Goal: Task Accomplishment & Management: Manage account settings

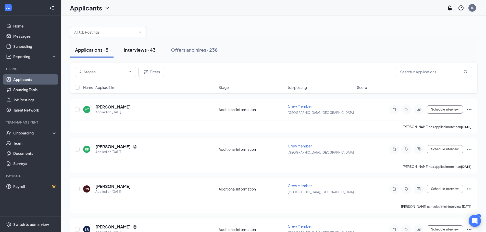
click at [148, 52] on div "Interviews · 43" at bounding box center [140, 50] width 32 height 6
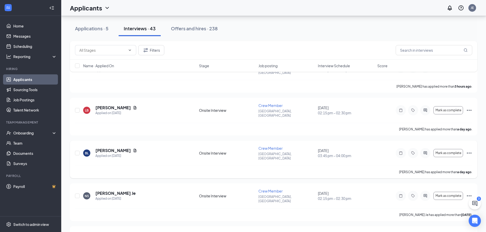
scroll to position [68, 0]
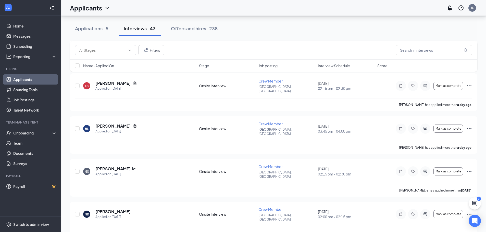
click at [339, 67] on span "Interview Schedule" at bounding box center [334, 65] width 32 height 5
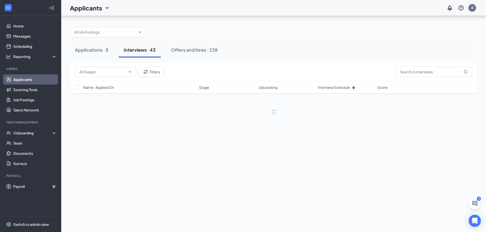
scroll to position [0, 0]
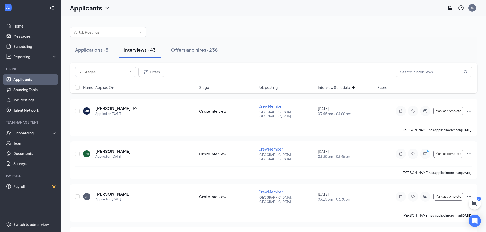
click at [334, 88] on span "Interview Schedule" at bounding box center [334, 87] width 32 height 5
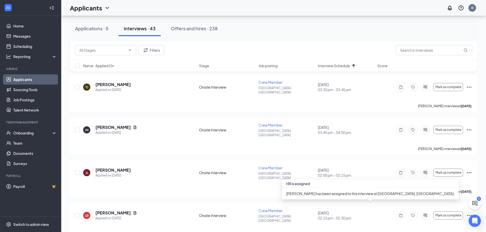
scroll to position [748, 0]
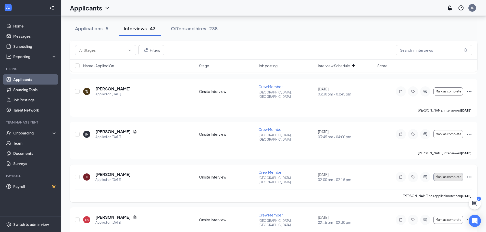
click at [450, 175] on span "Mark as complete" at bounding box center [448, 177] width 26 height 4
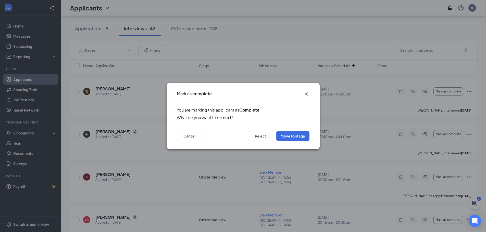
click at [308, 95] on icon "Cross" at bounding box center [306, 94] width 6 height 6
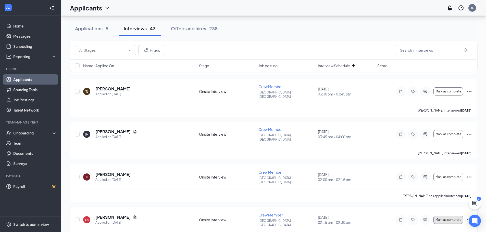
click at [445, 218] on span "Mark as complete" at bounding box center [448, 220] width 26 height 4
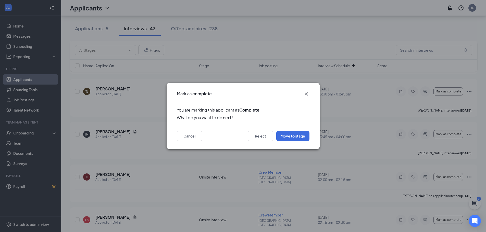
click at [307, 95] on icon "Cross" at bounding box center [306, 94] width 3 height 3
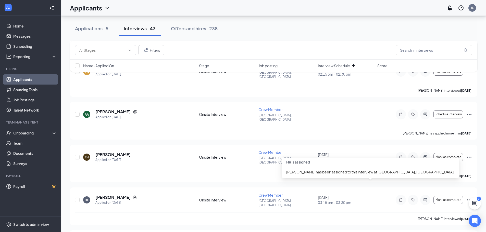
scroll to position [408, 0]
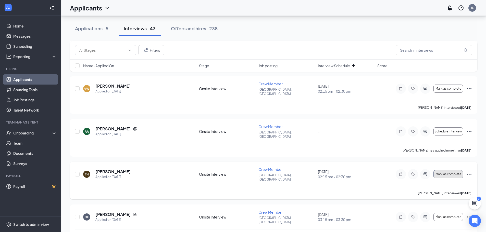
click at [440, 173] on span "Mark as complete" at bounding box center [448, 175] width 26 height 4
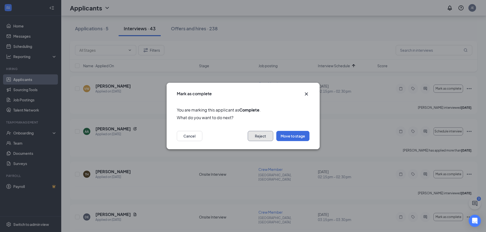
click at [255, 135] on button "Reject" at bounding box center [261, 136] width 26 height 10
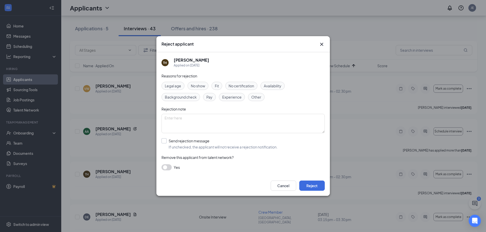
click at [166, 141] on input "Send rejection message If unchecked, the applicant will not receive a rejection…" at bounding box center [219, 143] width 116 height 11
checkbox input "true"
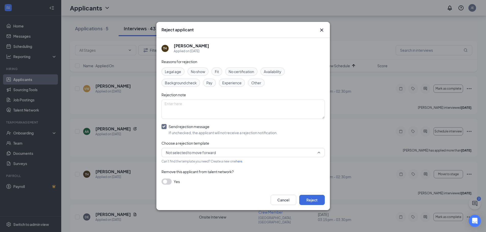
click at [318, 154] on span "Not selected to move forward" at bounding box center [243, 153] width 155 height 8
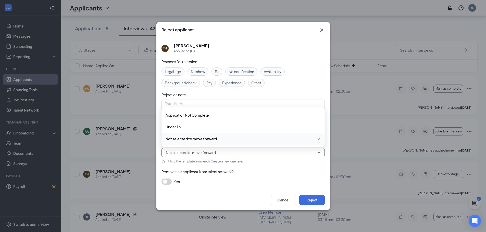
click at [221, 142] on span "Not selected to move forward" at bounding box center [243, 139] width 155 height 6
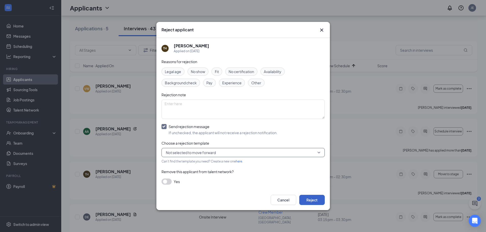
click at [308, 200] on button "Reject" at bounding box center [312, 200] width 26 height 10
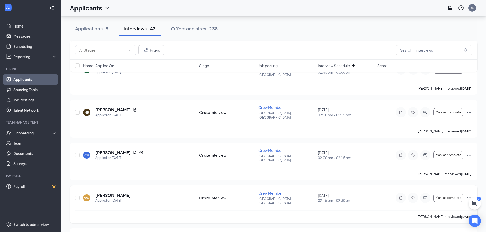
scroll to position [289, 0]
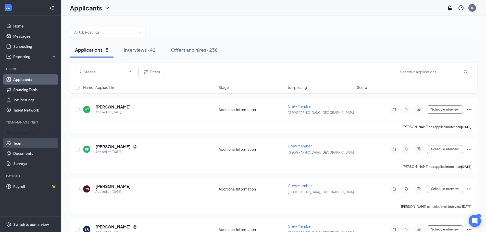
drag, startPoint x: 24, startPoint y: 133, endPoint x: 27, endPoint y: 144, distance: 11.0
click at [25, 133] on div "Onboarding" at bounding box center [32, 133] width 39 height 5
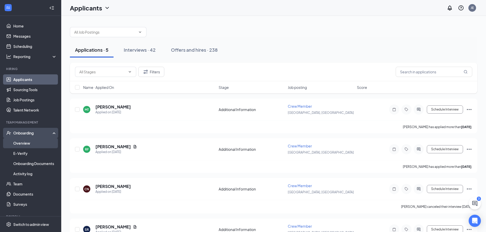
click at [24, 145] on link "Overview" at bounding box center [35, 143] width 44 height 10
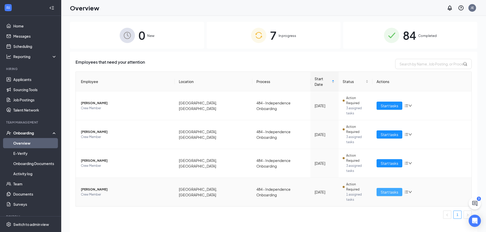
click at [393, 189] on span "Start tasks" at bounding box center [390, 192] width 18 height 6
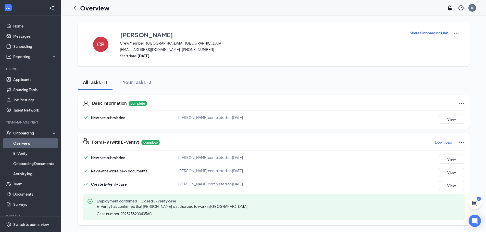
click at [455, 35] on img at bounding box center [456, 33] width 6 height 6
click at [454, 34] on img at bounding box center [456, 33] width 6 height 6
click at [454, 33] on img at bounding box center [456, 33] width 6 height 6
click at [116, 40] on div "[PERSON_NAME] Crew Member · Independence, MO [EMAIL_ADDRESS][DOMAIN_NAME] · [PH…" at bounding box center [274, 44] width 392 height 45
click at [108, 45] on button "CB" at bounding box center [101, 44] width 26 height 28
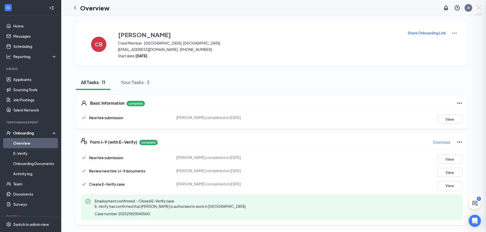
click at [137, 34] on div at bounding box center [243, 116] width 486 height 232
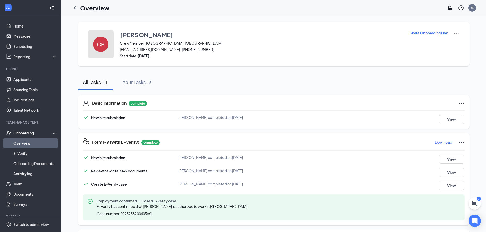
click at [101, 43] on h4 "CB" at bounding box center [101, 45] width 8 height 4
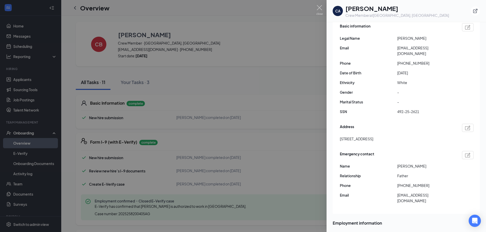
scroll to position [85, 0]
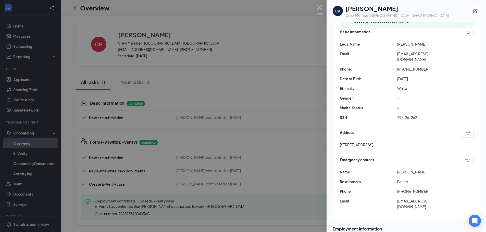
drag, startPoint x: 282, startPoint y: 24, endPoint x: 320, endPoint y: 10, distance: 40.0
click at [282, 23] on div at bounding box center [243, 116] width 486 height 232
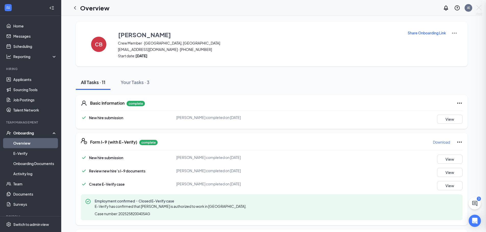
click at [320, 8] on div "CA [PERSON_NAME] A Barrier Crew Member at [GEOGRAPHIC_DATA], [GEOGRAPHIC_DATA] …" at bounding box center [243, 116] width 486 height 232
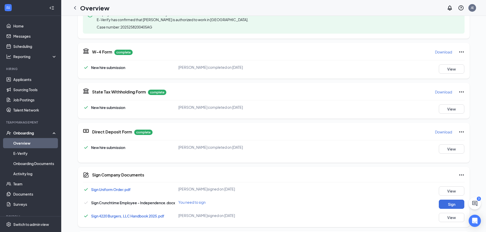
scroll to position [200, 0]
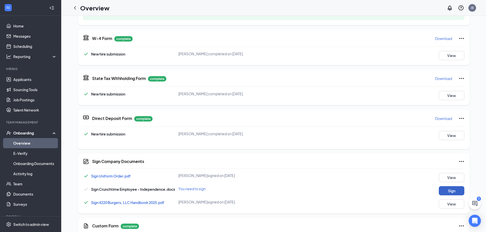
click at [449, 188] on button "Sign" at bounding box center [452, 190] width 26 height 9
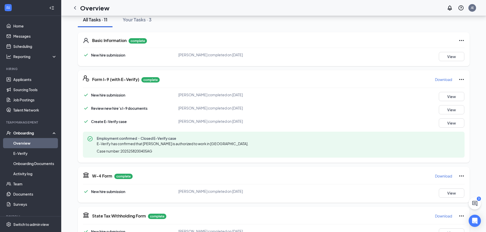
scroll to position [0, 0]
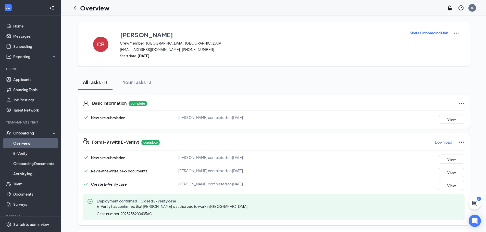
drag, startPoint x: 77, startPoint y: 9, endPoint x: 75, endPoint y: 37, distance: 28.4
click at [77, 9] on icon "ChevronLeft" at bounding box center [75, 8] width 6 height 6
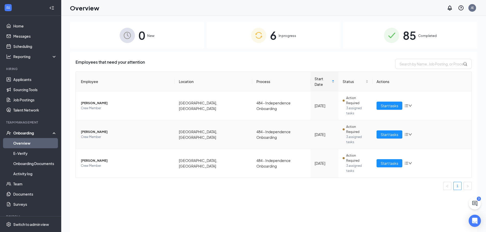
click at [409, 133] on icon "down" at bounding box center [410, 135] width 4 height 4
click at [419, 125] on div "Stop process" at bounding box center [429, 122] width 43 height 6
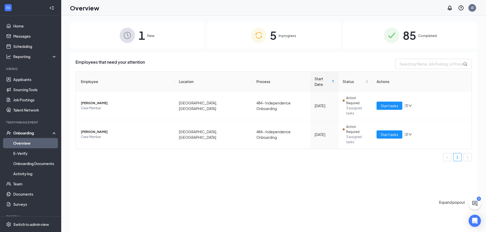
click at [473, 205] on icon "ChatActive" at bounding box center [474, 203] width 5 height 5
click at [450, 226] on icon "Minimize" at bounding box center [452, 228] width 6 height 6
drag, startPoint x: 476, startPoint y: 201, endPoint x: 453, endPoint y: 218, distance: 27.9
click at [475, 201] on icon "ChatActive" at bounding box center [475, 204] width 6 height 6
click at [448, 227] on div "Chat 3" at bounding box center [452, 215] width 9 height 34
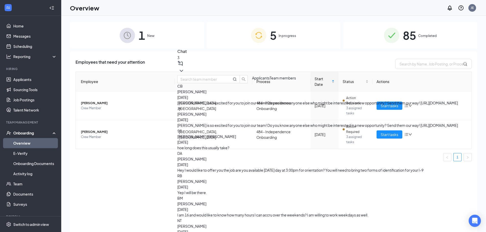
drag, startPoint x: 386, startPoint y: 95, endPoint x: 399, endPoint y: 97, distance: 13.6
click at [270, 80] on span "Applicants" at bounding box center [261, 78] width 18 height 5
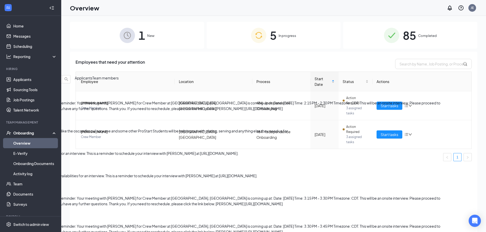
click at [417, 111] on div "Hi [PERSON_NAME], this is a friendly reminder. Your meeting with [PERSON_NAME] …" at bounding box center [229, 105] width 458 height 11
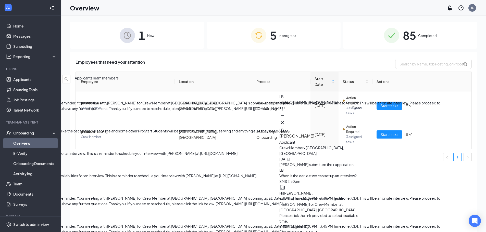
click at [285, 123] on icon "Cross" at bounding box center [282, 123] width 6 height 6
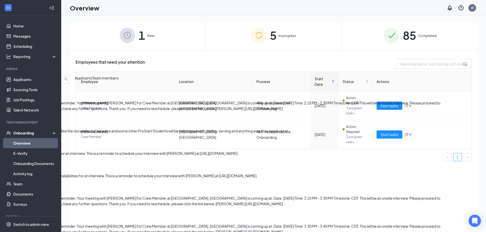
click at [405, 133] on div "The [PERSON_NAME] event is sort of like the oscars for culinary, me and some ot…" at bounding box center [229, 131] width 458 height 6
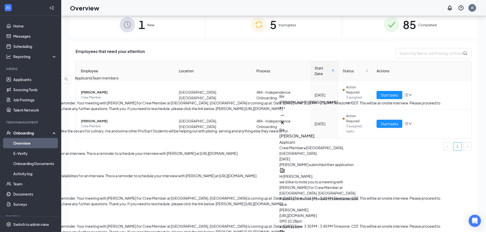
scroll to position [23, 0]
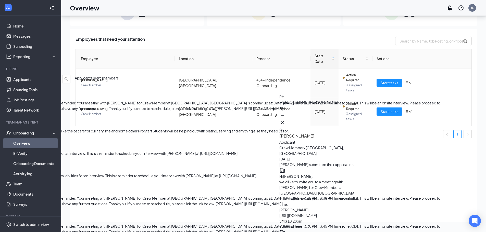
type textarea "Nice"
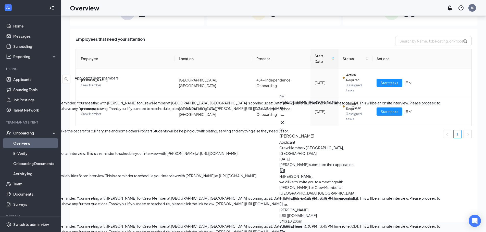
click at [285, 120] on icon "Cross" at bounding box center [282, 123] width 6 height 6
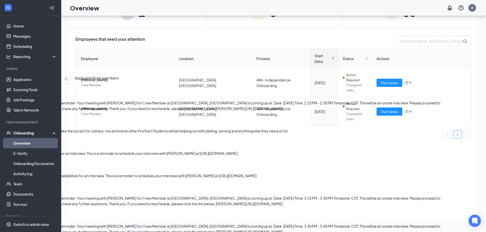
scroll to position [66, 0]
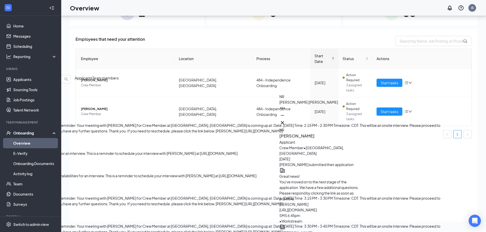
scroll to position [-68, 0]
click at [285, 121] on icon "Cross" at bounding box center [282, 123] width 6 height 6
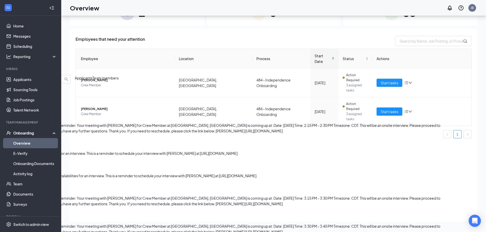
click at [354, 146] on div "Employees that need your attention Employee Location Process Start Date Status …" at bounding box center [273, 125] width 407 height 193
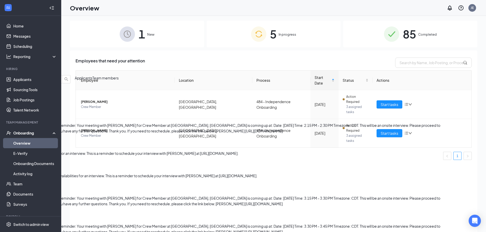
scroll to position [0, 0]
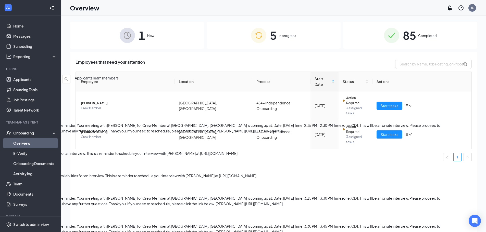
click at [351, 148] on div "Employees that need your attention Employee Location Process Start Date Status …" at bounding box center [273, 148] width 407 height 193
click at [6, 70] on icon "ChevronDown" at bounding box center [3, 71] width 3 height 2
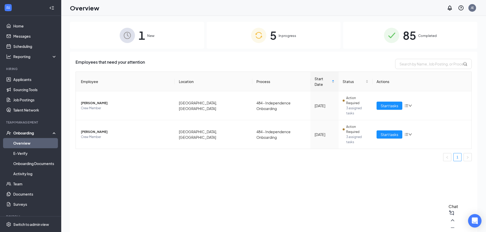
click at [472, 218] on icon "Open Intercom Messenger" at bounding box center [474, 221] width 7 height 7
click at [474, 220] on icon "Close Intercom Messenger" at bounding box center [475, 221] width 6 height 6
click at [404, 190] on div "Employees that need your attention Employee Location Process Start Date Status …" at bounding box center [273, 148] width 407 height 193
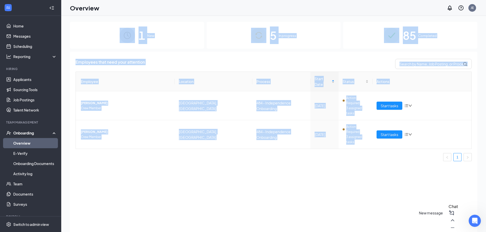
drag, startPoint x: 406, startPoint y: 227, endPoint x: 475, endPoint y: 203, distance: 73.5
click at [477, 207] on div "Chat 1 New 5 In progress 85 Completed Employees that need your attention Employ…" at bounding box center [273, 135] width 425 height 239
drag, startPoint x: 339, startPoint y: 163, endPoint x: 282, endPoint y: 89, distance: 93.3
click at [340, 163] on div "Employees that need your attention Employee Location Process Start Date Status …" at bounding box center [273, 148] width 407 height 193
drag, startPoint x: 283, startPoint y: 32, endPoint x: 281, endPoint y: 37, distance: 4.8
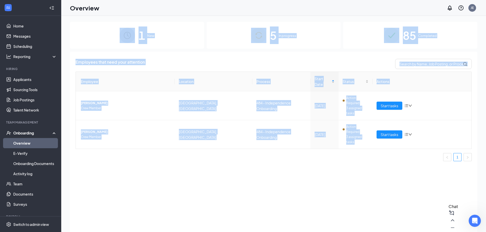
click at [283, 32] on div "5 In progress" at bounding box center [274, 35] width 134 height 27
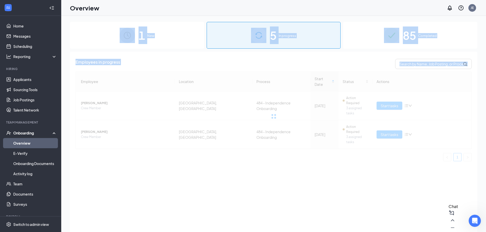
click at [166, 44] on div "1 New" at bounding box center [137, 35] width 134 height 27
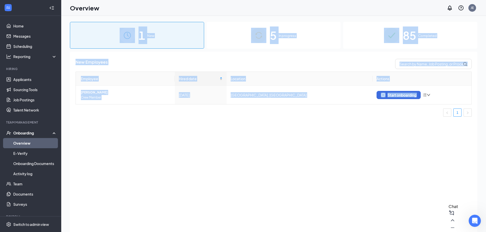
click at [176, 64] on div "New Employees" at bounding box center [273, 64] width 396 height 10
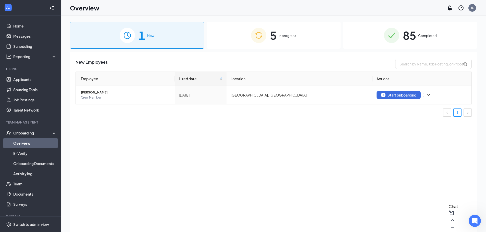
click at [273, 39] on span "5" at bounding box center [273, 36] width 7 height 18
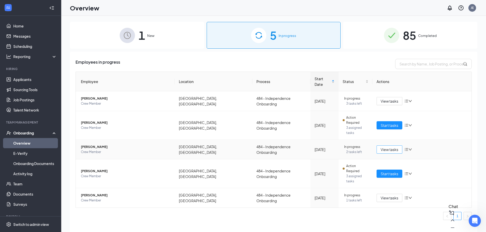
click at [384, 147] on span "View tasks" at bounding box center [390, 150] width 18 height 6
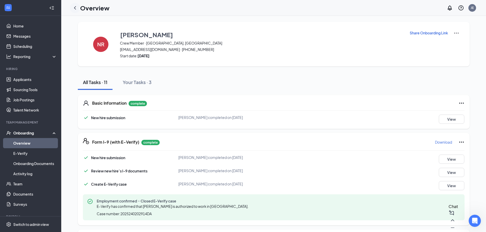
click at [73, 7] on icon "ChevronLeft" at bounding box center [75, 8] width 6 height 6
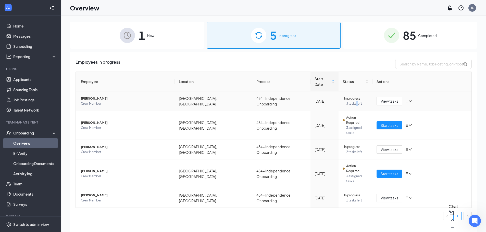
click at [352, 101] on span "3 tasks left" at bounding box center [357, 103] width 22 height 5
click at [392, 98] on button "View tasks" at bounding box center [389, 101] width 26 height 8
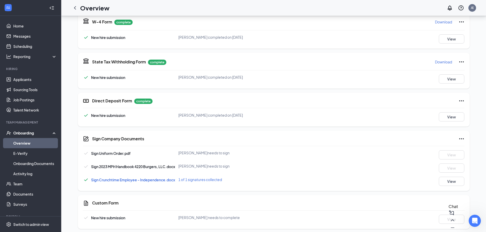
scroll to position [177, 0]
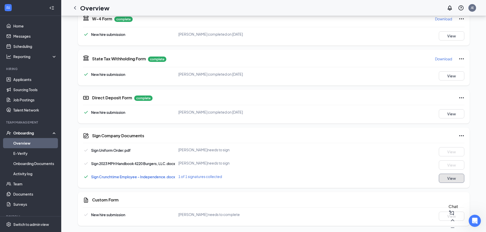
click at [454, 180] on button "View" at bounding box center [452, 178] width 26 height 9
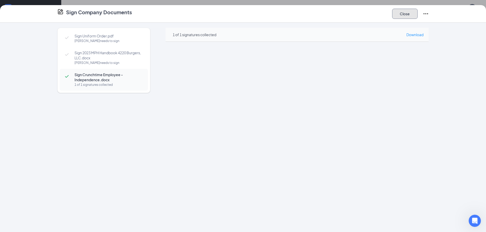
click at [400, 13] on button "Close" at bounding box center [405, 14] width 26 height 10
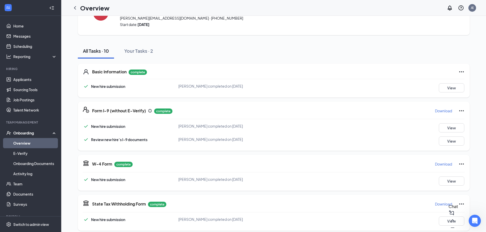
scroll to position [0, 0]
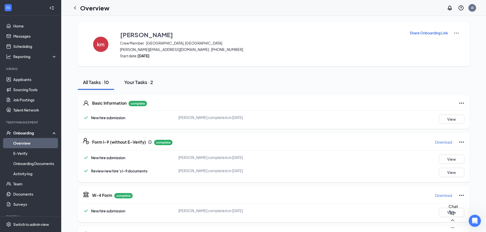
click at [138, 80] on div "Your Tasks · 2" at bounding box center [138, 82] width 29 height 6
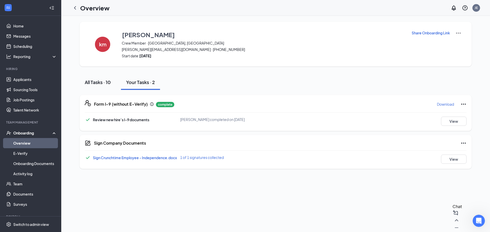
drag, startPoint x: 100, startPoint y: 80, endPoint x: 104, endPoint y: 79, distance: 3.9
click at [102, 80] on div "All Tasks · 10" at bounding box center [98, 82] width 26 height 6
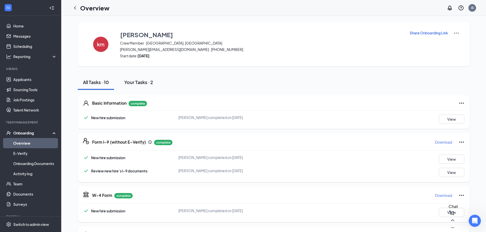
click at [147, 87] on button "Your Tasks · 2" at bounding box center [138, 82] width 39 height 15
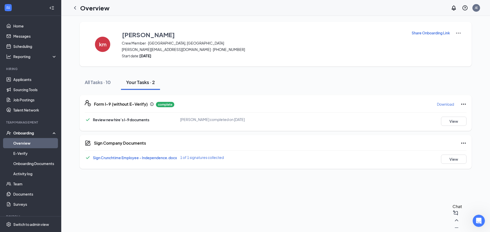
click at [147, 87] on button "Your Tasks · 2" at bounding box center [140, 82] width 39 height 15
click at [108, 82] on div "All Tasks · 10" at bounding box center [98, 82] width 26 height 6
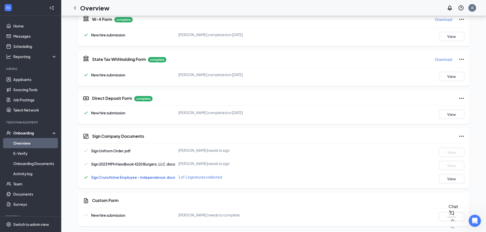
scroll to position [177, 0]
click at [78, 8] on icon "ChevronLeft" at bounding box center [75, 8] width 6 height 6
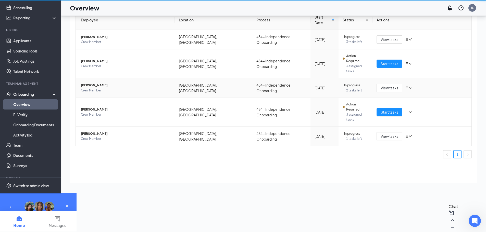
scroll to position [23, 0]
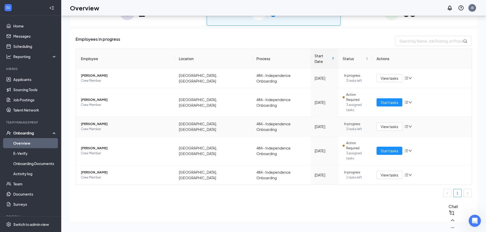
click at [346, 127] on span "2 tasks left" at bounding box center [357, 129] width 22 height 5
click at [391, 123] on button "View tasks" at bounding box center [389, 127] width 26 height 8
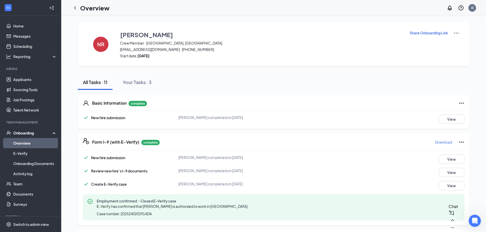
click at [74, 8] on icon "ChevronLeft" at bounding box center [75, 7] width 2 height 3
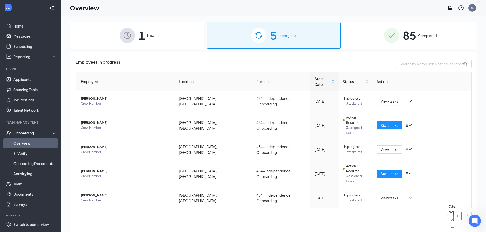
click at [146, 44] on div "1 New" at bounding box center [137, 35] width 134 height 27
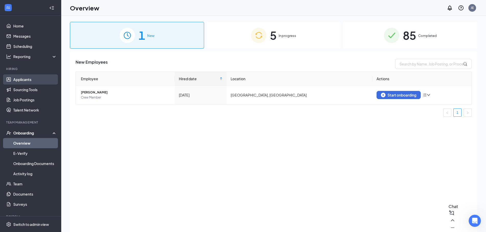
click at [35, 78] on link "Applicants" at bounding box center [35, 79] width 44 height 10
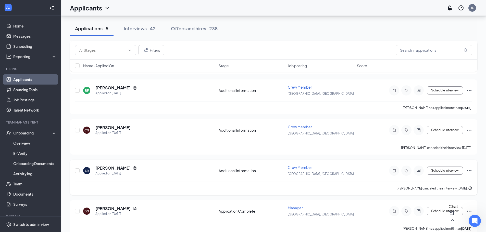
scroll to position [68, 0]
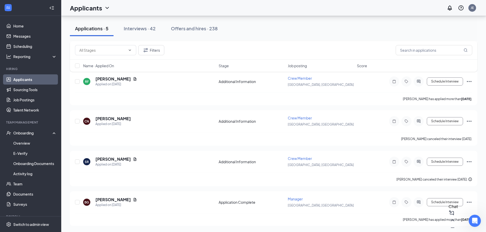
click at [422, 45] on div "Filters" at bounding box center [273, 50] width 407 height 19
click at [422, 51] on input "text" at bounding box center [434, 50] width 77 height 10
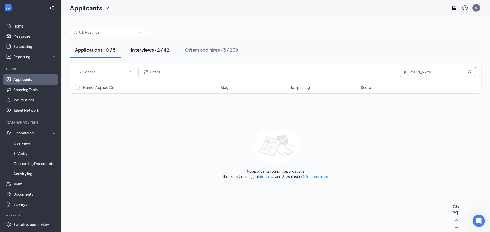
type input "[PERSON_NAME]"
click at [141, 48] on div "Interviews · 2 / 42" at bounding box center [150, 50] width 39 height 6
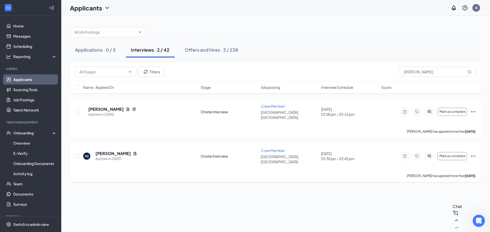
click at [472, 153] on icon "Ellipses" at bounding box center [473, 156] width 6 height 6
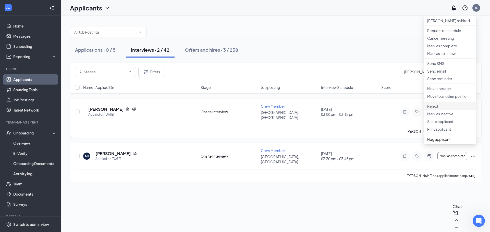
click at [449, 109] on p "Reject" at bounding box center [450, 106] width 46 height 5
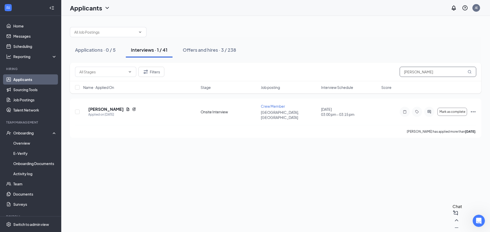
click at [413, 73] on input "[PERSON_NAME]" at bounding box center [437, 72] width 77 height 10
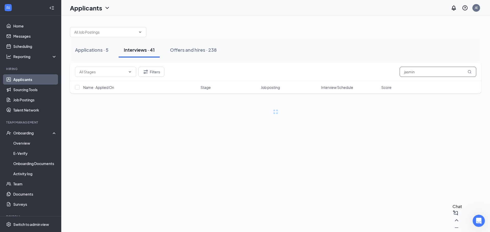
type input "jasmine"
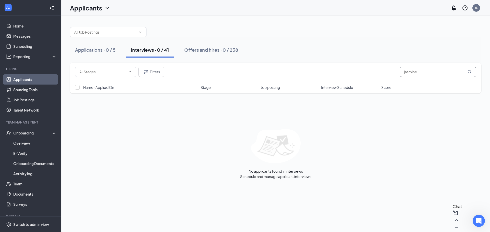
drag, startPoint x: 425, startPoint y: 70, endPoint x: 340, endPoint y: 60, distance: 85.8
click at [340, 60] on div "Applications · 0 / 5 Interviews · 0 / 41 Offers and hires · 0 / 238 Filters jas…" at bounding box center [275, 100] width 411 height 157
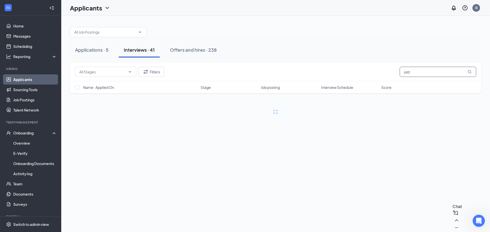
type input "jazzy"
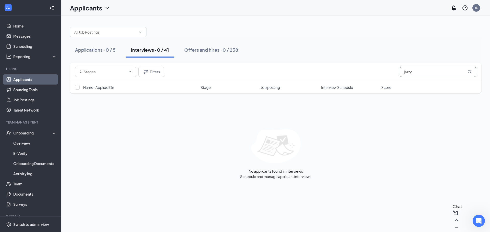
drag, startPoint x: 425, startPoint y: 75, endPoint x: 356, endPoint y: 66, distance: 70.2
click at [356, 67] on div "Filters jazzy" at bounding box center [275, 72] width 401 height 10
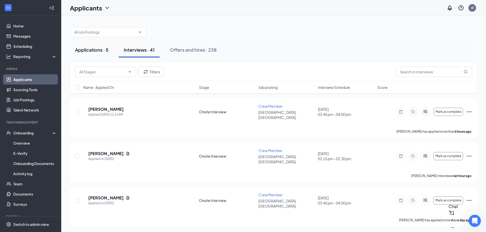
click at [107, 52] on div "Applications · 5" at bounding box center [91, 50] width 33 height 6
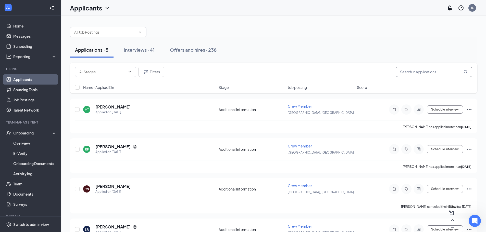
click at [414, 69] on input "text" at bounding box center [434, 72] width 77 height 10
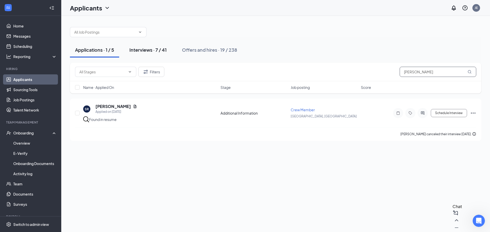
type input "[PERSON_NAME]"
click at [135, 50] on div "Interviews · 7 / 41" at bounding box center [147, 50] width 37 height 6
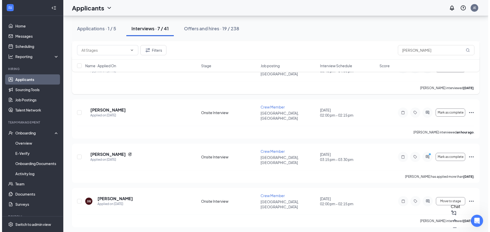
scroll to position [136, 0]
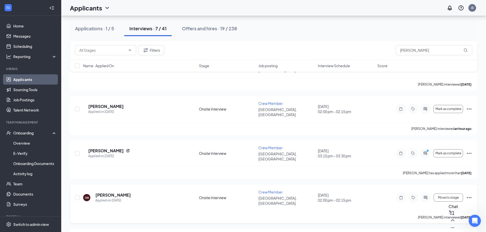
click at [106, 193] on h5 "[PERSON_NAME]" at bounding box center [112, 196] width 35 height 6
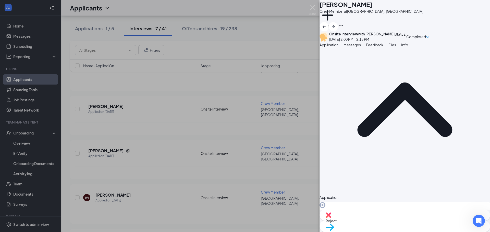
scroll to position [20, 0]
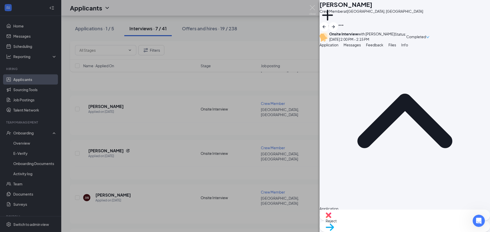
click at [396, 48] on button "Files" at bounding box center [392, 45] width 8 height 6
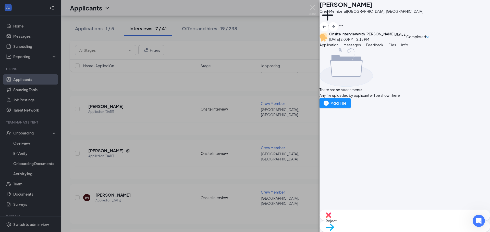
click at [408, 48] on button "Info" at bounding box center [404, 45] width 7 height 6
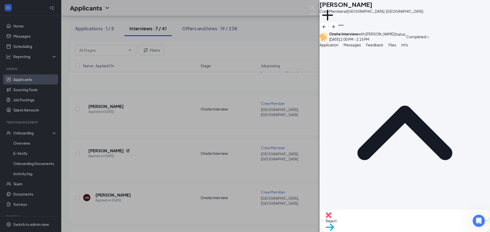
click at [373, 221] on div "Reject" at bounding box center [404, 215] width 170 height 11
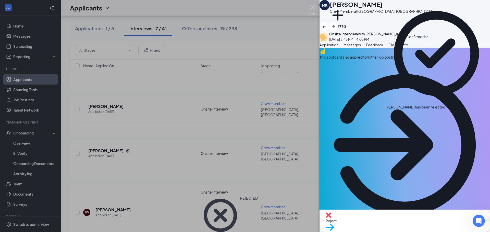
click at [446, 105] on icon "Cross" at bounding box center [446, 105] width 0 height 0
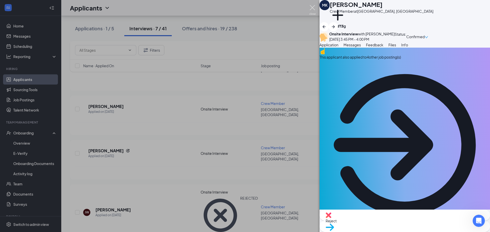
click at [313, 10] on img at bounding box center [312, 10] width 6 height 10
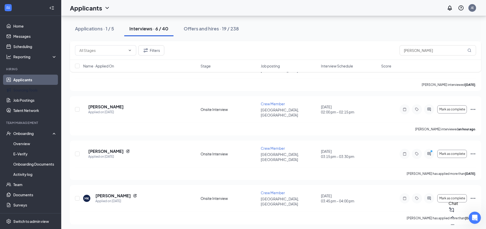
scroll to position [104, 0]
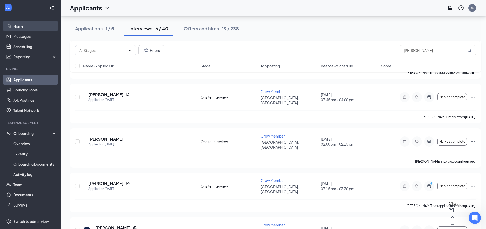
click at [27, 21] on link "Home" at bounding box center [35, 26] width 44 height 10
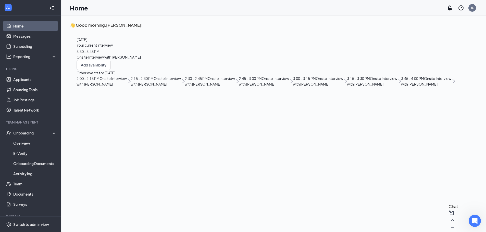
scroll to position [75, 0]
click at [24, 81] on link "Applicants" at bounding box center [35, 79] width 44 height 10
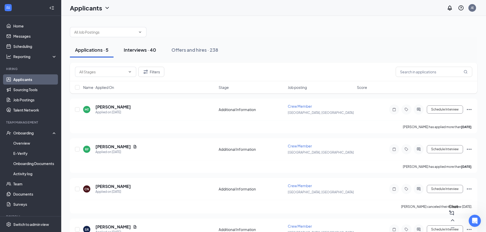
click at [137, 48] on div "Interviews · 40" at bounding box center [140, 50] width 32 height 6
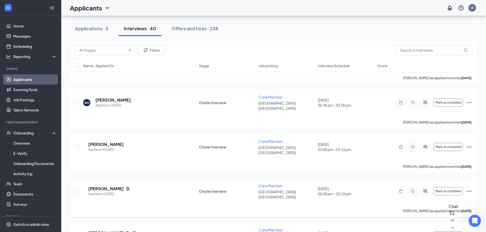
scroll to position [374, 0]
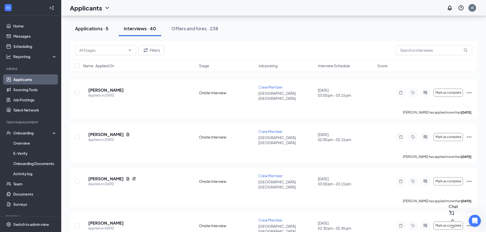
click at [93, 28] on div "Applications · 5" at bounding box center [91, 28] width 33 height 6
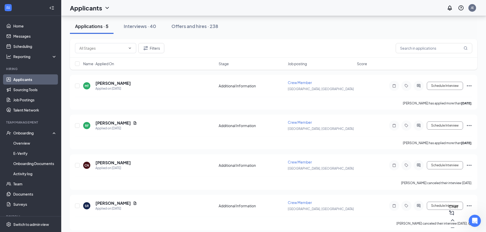
scroll to position [68, 0]
